Goal: Task Accomplishment & Management: Manage account settings

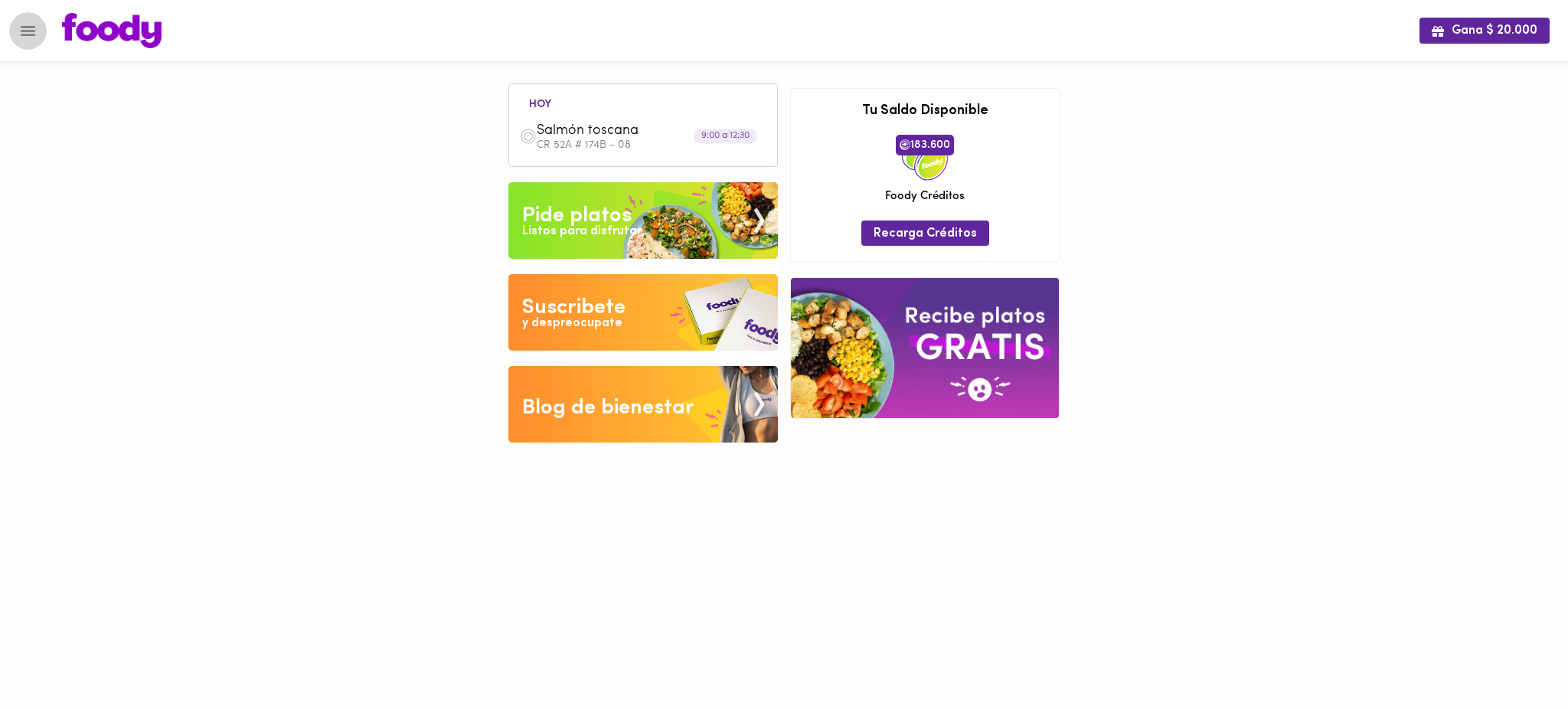
click at [30, 30] on icon "Menu" at bounding box center [28, 30] width 15 height 10
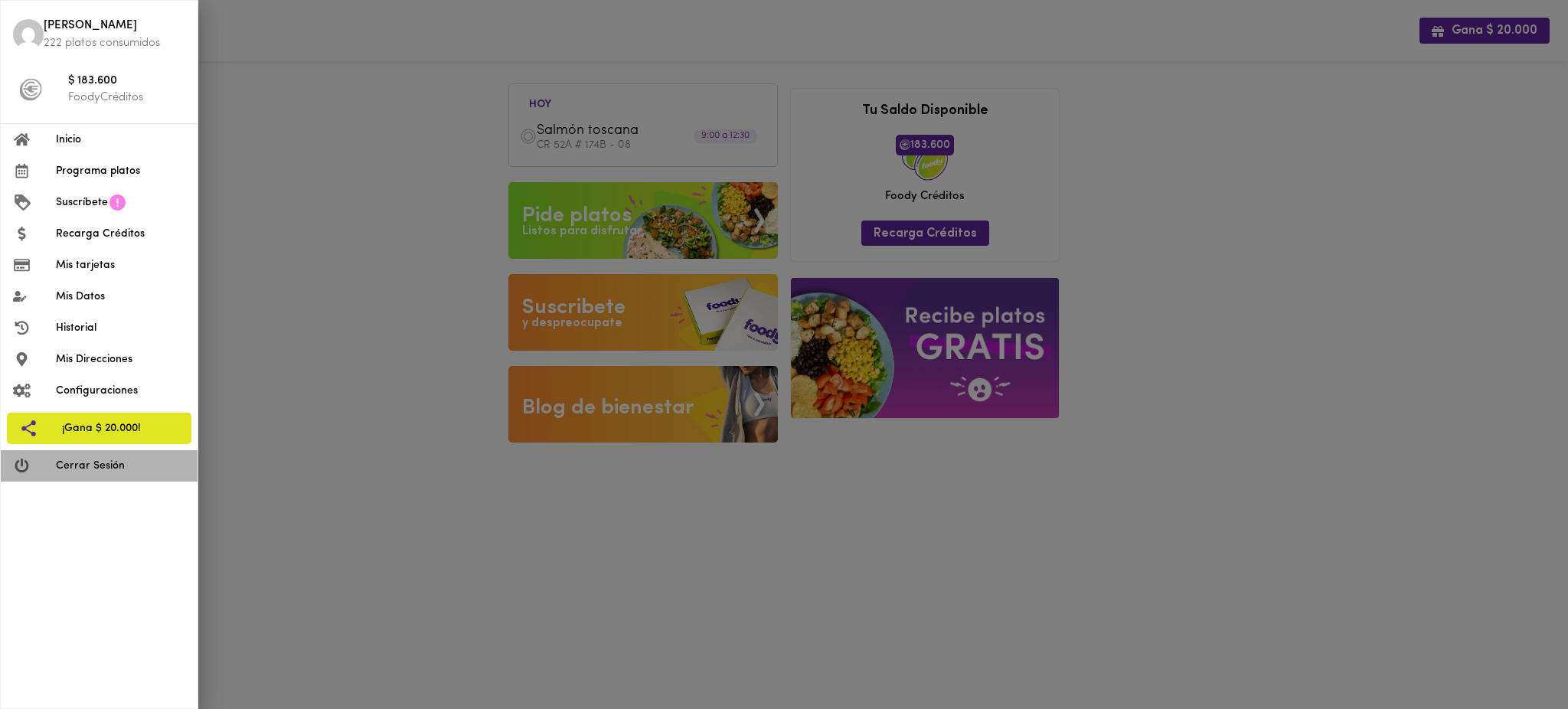
click at [142, 467] on span "Cerrar Sesión" at bounding box center [120, 465] width 130 height 16
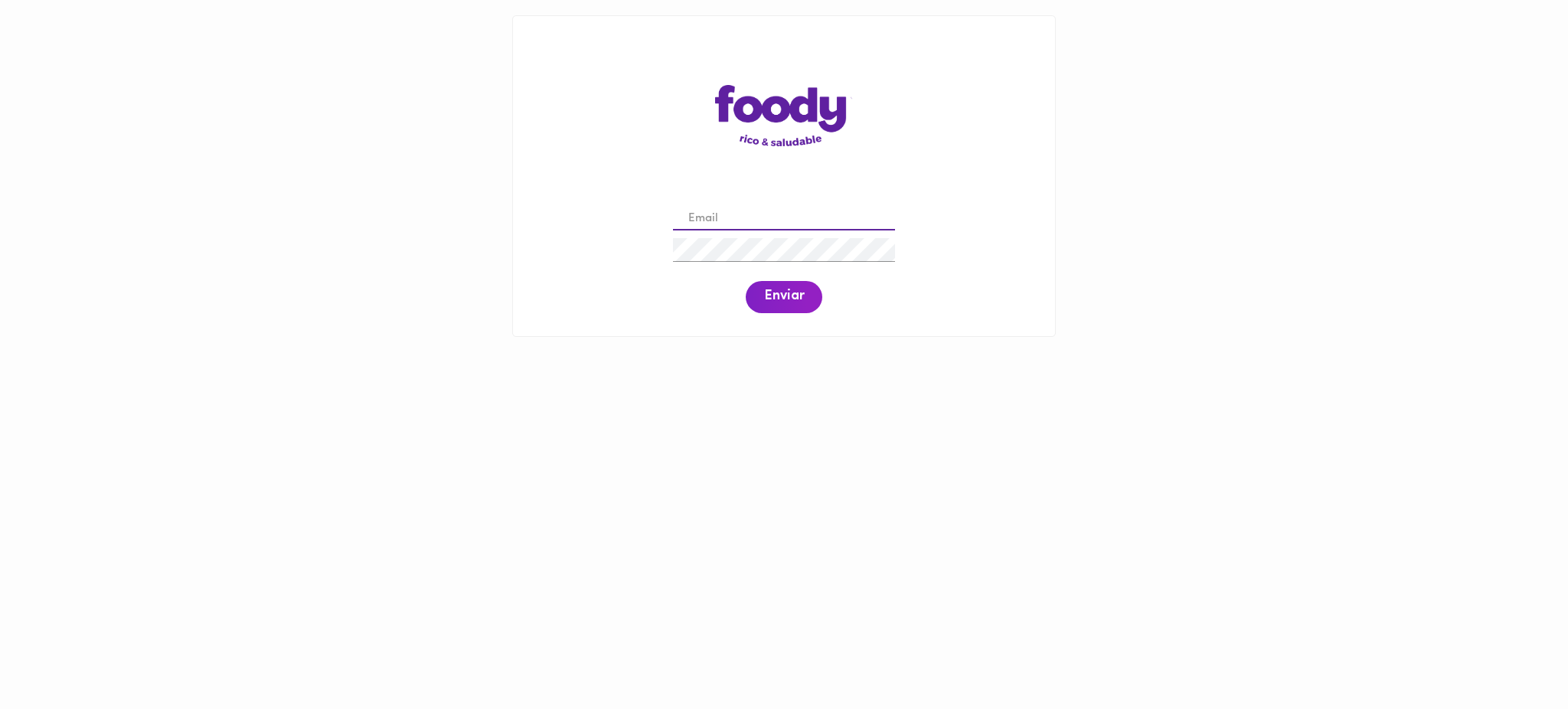
drag, startPoint x: 0, startPoint y: 0, endPoint x: 751, endPoint y: 217, distance: 781.7
click at [751, 217] on input "email" at bounding box center [784, 219] width 222 height 23
paste input "laura.montes@todoscomemos.com"
type input "laura.montes@todoscomemos.com"
click at [777, 296] on span "Enviar" at bounding box center [784, 297] width 40 height 17
